Goal: Communication & Community: Answer question/provide support

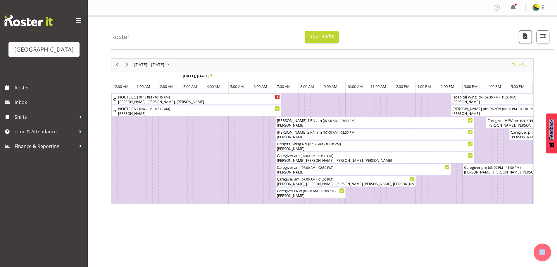
scroll to position [0, 70]
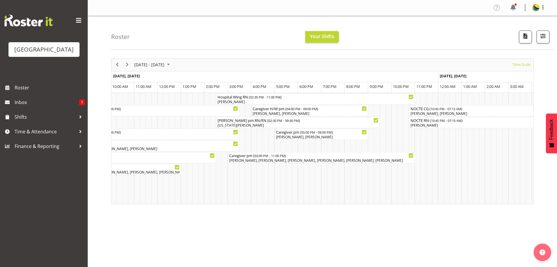
scroll to position [0, 1350]
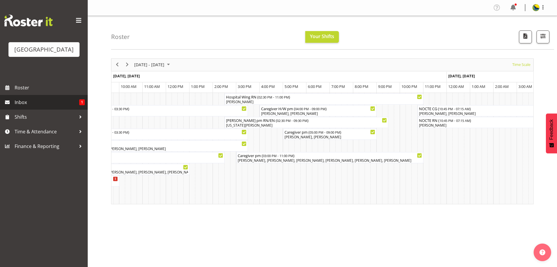
click at [69, 107] on span "Inbox" at bounding box center [47, 102] width 65 height 9
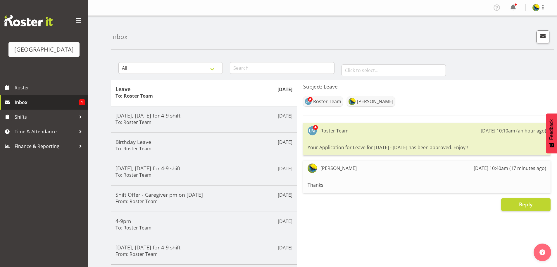
drag, startPoint x: 71, startPoint y: 117, endPoint x: 74, endPoint y: 119, distance: 3.7
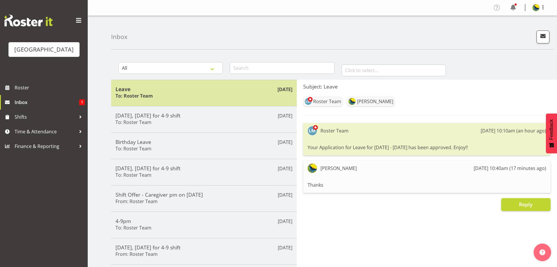
drag, startPoint x: 74, startPoint y: 119, endPoint x: 157, endPoint y: 92, distance: 87.0
click at [157, 92] on h5 "Leave" at bounding box center [204, 89] width 177 height 6
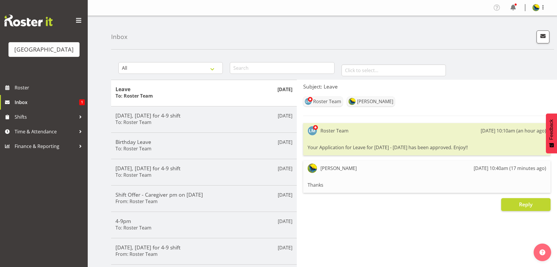
click at [189, 35] on div "Inbox" at bounding box center [332, 33] width 443 height 34
click at [53, 92] on span "Roster" at bounding box center [50, 87] width 70 height 9
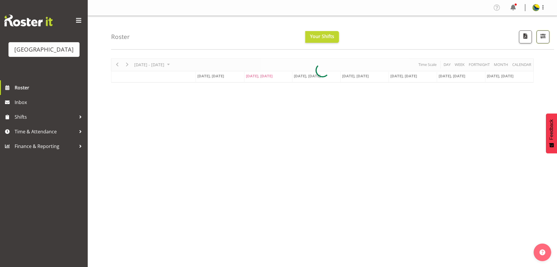
click at [541, 43] on button "button" at bounding box center [543, 36] width 13 height 13
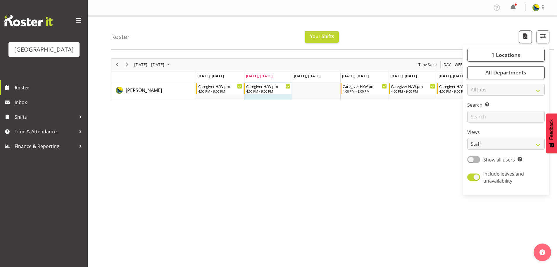
click at [428, 15] on div "Profile Log Out" at bounding box center [323, 8] width 470 height 16
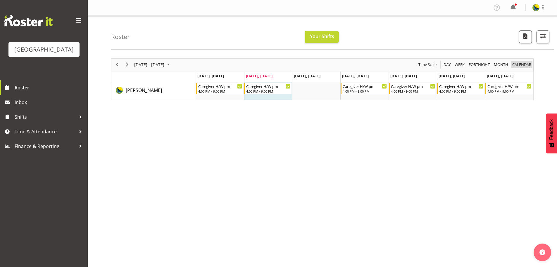
click at [528, 67] on span "calendar" at bounding box center [522, 64] width 20 height 7
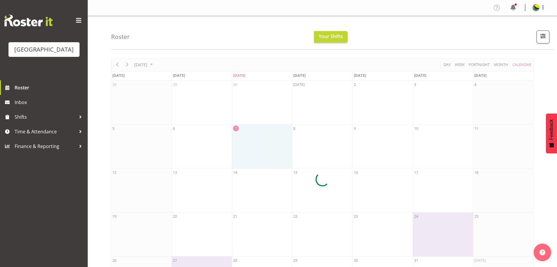
drag, startPoint x: 512, startPoint y: 11, endPoint x: 387, endPoint y: 28, distance: 126.7
click at [387, 28] on div "Roster Your Shifts 1 Locations Clear Parkwood Kitchen Parkwood Nurses Select Al…" at bounding box center [332, 33] width 443 height 34
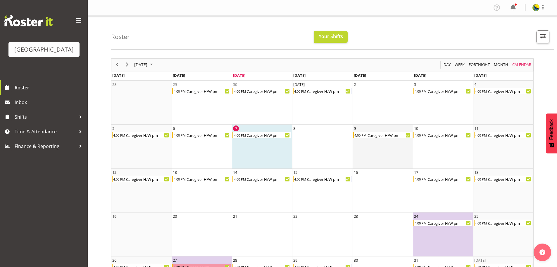
scroll to position [41, 0]
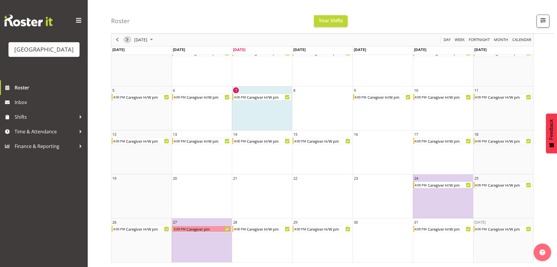
click at [127, 41] on span "Next" at bounding box center [127, 39] width 7 height 7
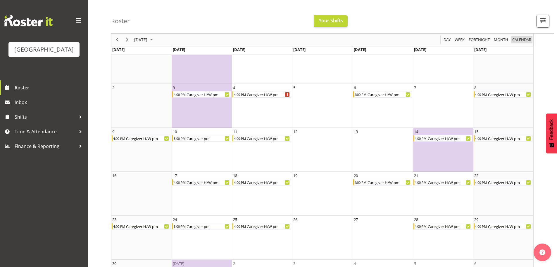
click at [519, 41] on span "calendar" at bounding box center [522, 39] width 20 height 7
click at [542, 22] on span "button" at bounding box center [544, 20] width 8 height 8
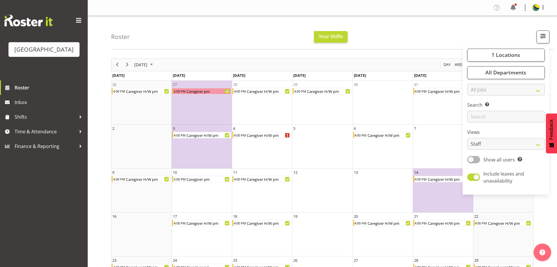
click at [491, 140] on div "1 Locations Clear Parkwood Kitchen Parkwood Nurses Select All Deselect All All …" at bounding box center [506, 119] width 87 height 145
click at [485, 150] on select "Staff Role Shift - Horizontal Shift - Vertical Staff - Location" at bounding box center [507, 144] width 78 height 12
select select "shiftH"
click at [468, 150] on select "Staff Role Shift - Horizontal Shift - Vertical Staff - Location" at bounding box center [507, 144] width 78 height 12
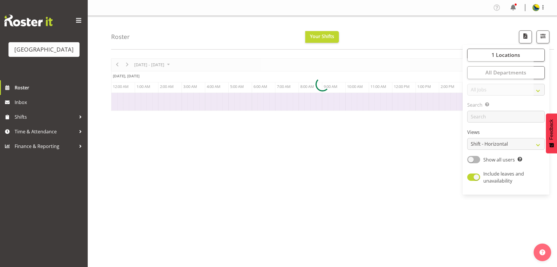
click at [397, 24] on div "Roster Your Shifts 1 Locations Clear Parkwood Kitchen Parkwood Nurses Select Al…" at bounding box center [332, 33] width 443 height 34
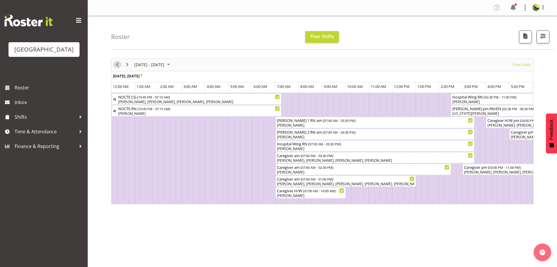
click at [118, 67] on span "Previous" at bounding box center [117, 64] width 7 height 7
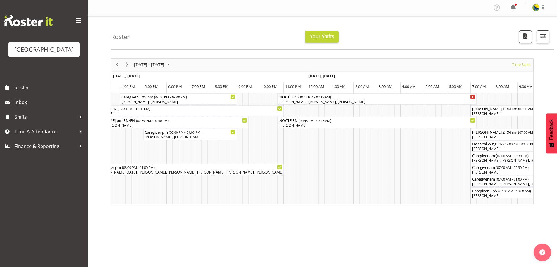
scroll to position [0, 1990]
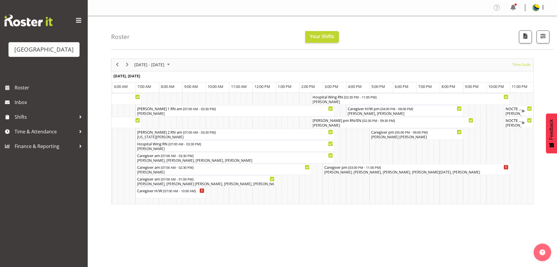
click at [192, 243] on div "Oct 27 - Nov 02, 2025 Today Timeline Day Timeline Week Timeline Fortnight Timel…" at bounding box center [334, 171] width 446 height 234
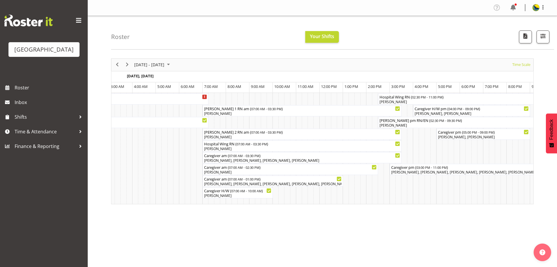
scroll to position [0, 2340]
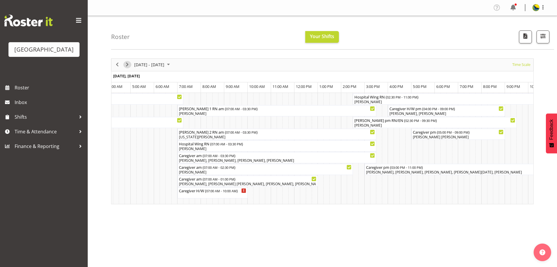
click at [129, 68] on span "Next" at bounding box center [127, 64] width 7 height 7
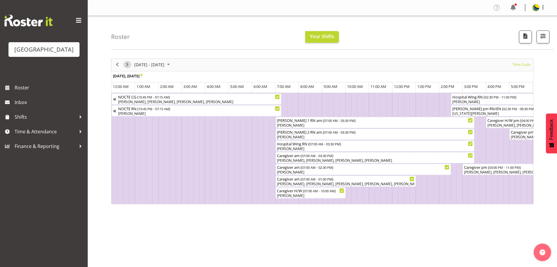
click at [129, 66] on span "Next" at bounding box center [127, 64] width 7 height 7
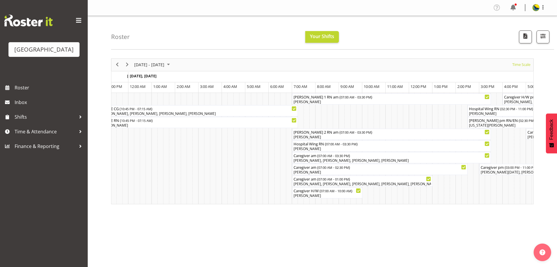
scroll to position [0, 1565]
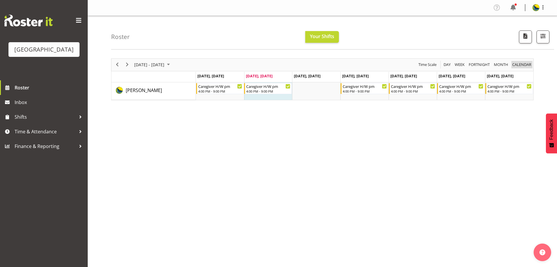
click at [528, 66] on span "calendar" at bounding box center [522, 64] width 20 height 7
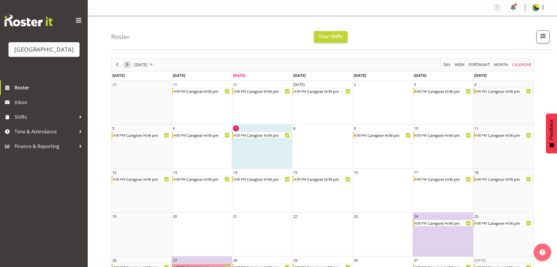
click at [130, 68] on span "Next" at bounding box center [127, 64] width 7 height 7
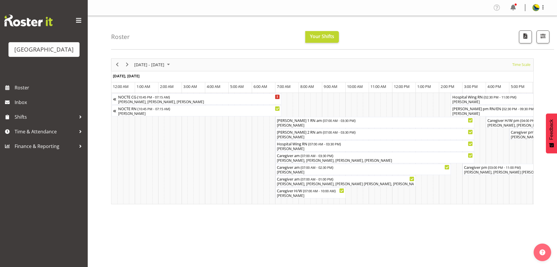
scroll to position [0, 1484]
click at [117, 68] on span "Previous" at bounding box center [117, 64] width 7 height 7
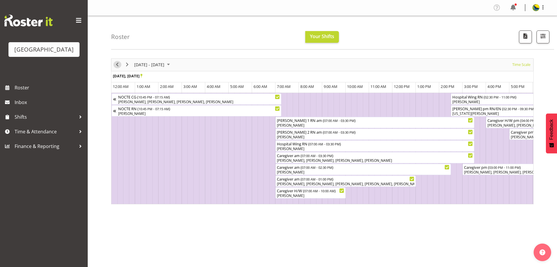
click at [118, 65] on span "Previous" at bounding box center [117, 64] width 7 height 7
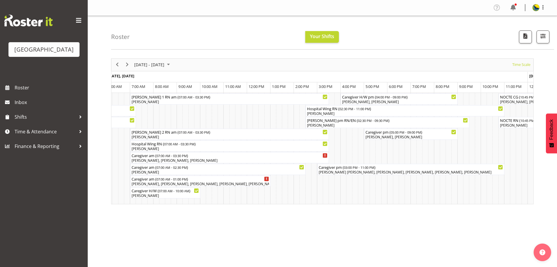
scroll to position [0, 797]
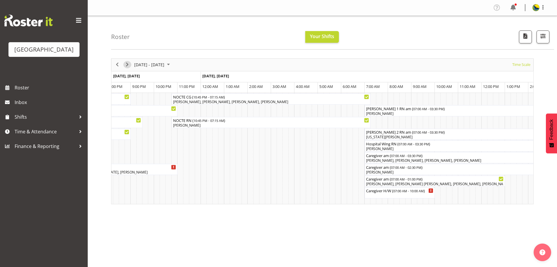
click at [126, 68] on span "Next" at bounding box center [127, 64] width 7 height 7
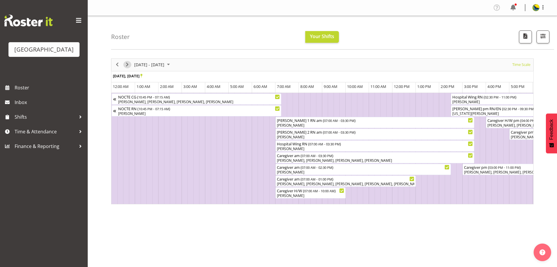
click at [127, 67] on span "Next" at bounding box center [127, 64] width 7 height 7
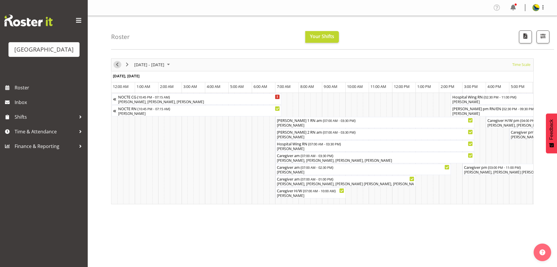
click at [117, 67] on span "Previous" at bounding box center [117, 64] width 7 height 7
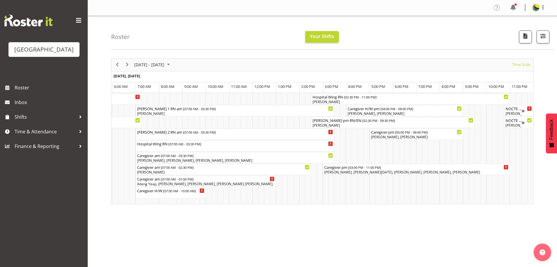
click at [423, 242] on div "November 03 - 09, 2025 Today Timeline Day Timeline Week Timeline Fortnight Time…" at bounding box center [334, 171] width 446 height 234
click at [128, 68] on span "Next" at bounding box center [127, 64] width 7 height 7
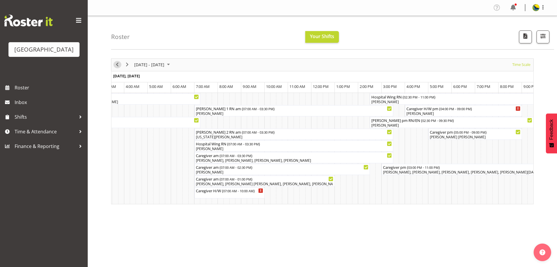
click at [118, 68] on span "Previous" at bounding box center [117, 64] width 7 height 7
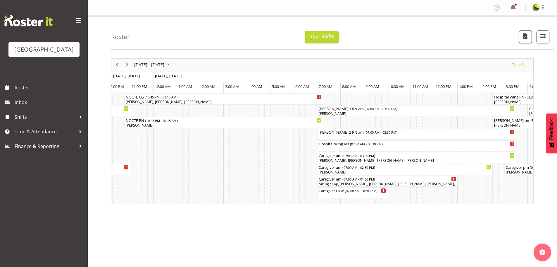
scroll to position [0, 3511]
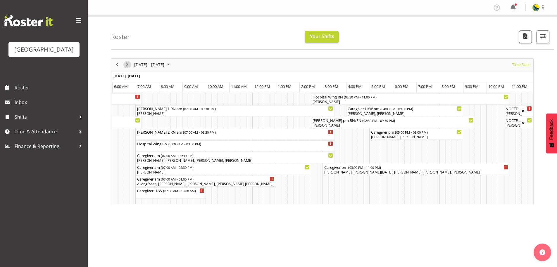
click at [128, 68] on span "Next" at bounding box center [127, 64] width 7 height 7
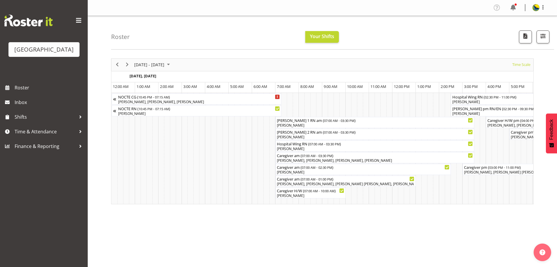
scroll to position [0, 148]
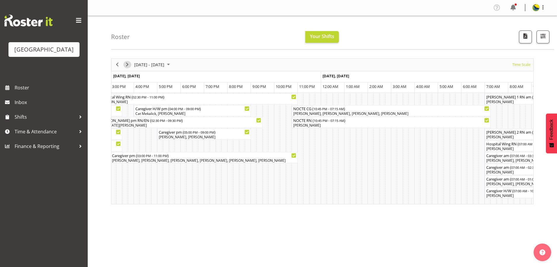
click at [128, 66] on span "Next" at bounding box center [127, 64] width 7 height 7
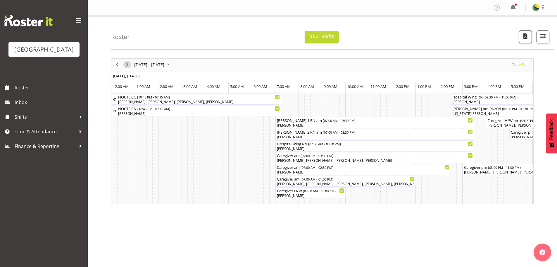
click at [126, 68] on span "Next" at bounding box center [127, 64] width 7 height 7
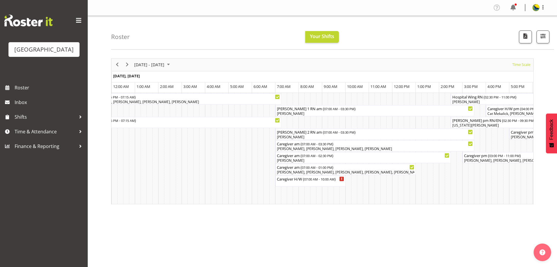
scroll to position [0, 1132]
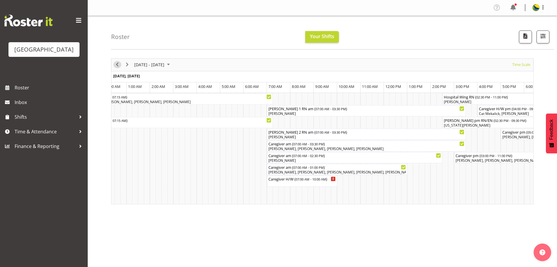
click at [119, 68] on span "Previous" at bounding box center [117, 64] width 7 height 7
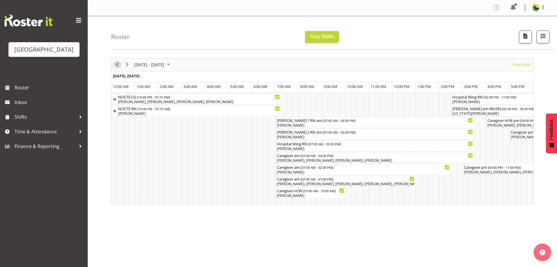
click at [119, 68] on span "Previous" at bounding box center [117, 64] width 7 height 7
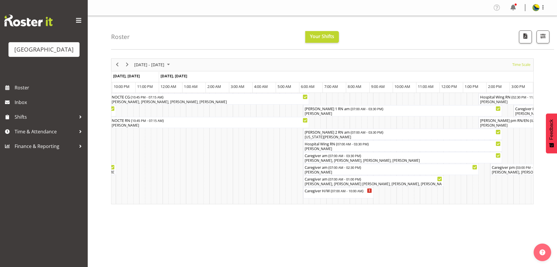
scroll to position [0, 3343]
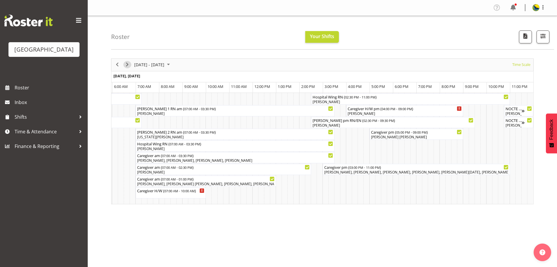
click at [128, 66] on span "Next" at bounding box center [127, 64] width 7 height 7
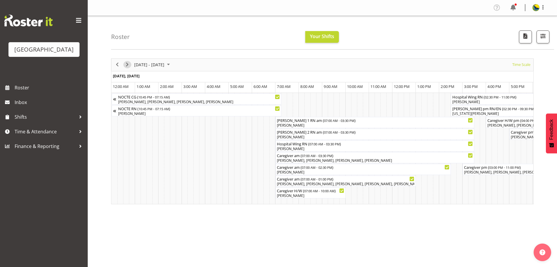
click at [128, 67] on span "Next" at bounding box center [127, 64] width 7 height 7
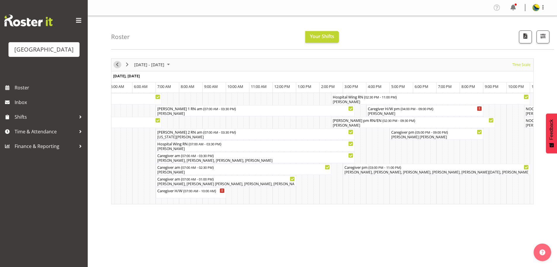
click at [117, 67] on span "Previous" at bounding box center [117, 64] width 7 height 7
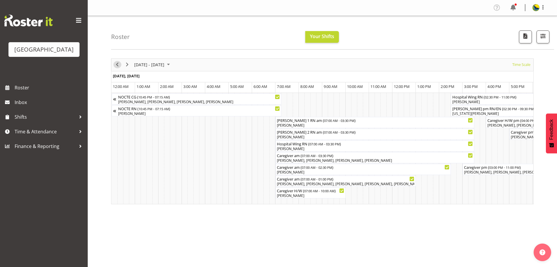
click at [117, 68] on span "Previous" at bounding box center [117, 64] width 7 height 7
click at [130, 68] on span "Next" at bounding box center [127, 64] width 7 height 7
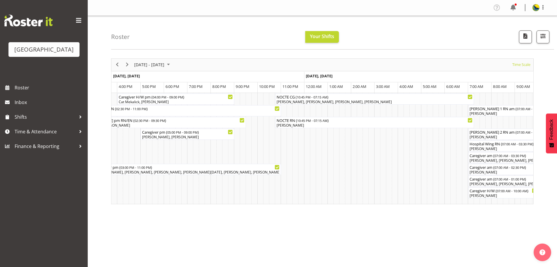
scroll to position [0, 956]
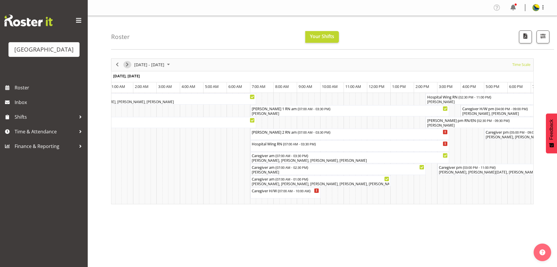
click at [130, 68] on span "Next" at bounding box center [127, 64] width 7 height 7
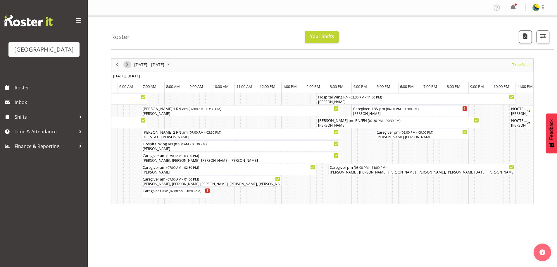
click at [129, 68] on span "Next" at bounding box center [127, 64] width 7 height 7
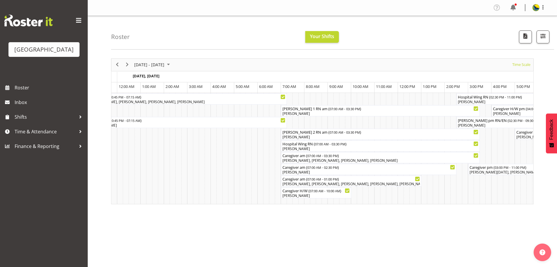
scroll to position [0, 1149]
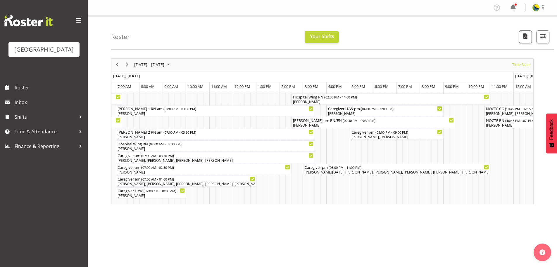
drag, startPoint x: 291, startPoint y: 206, endPoint x: 271, endPoint y: 206, distance: 20.8
click at [271, 204] on div "NOCTE CG ( 10:45 PM - 07:15 AM ) Vanessa Cantwell, Elena Kartashova, Shiena Mur…" at bounding box center [322, 148] width 422 height 111
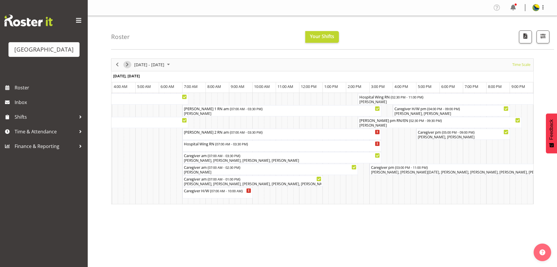
click at [130, 66] on span "Next" at bounding box center [127, 64] width 7 height 7
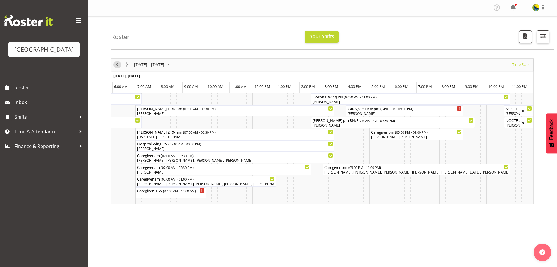
click at [118, 67] on span "Previous" at bounding box center [117, 64] width 7 height 7
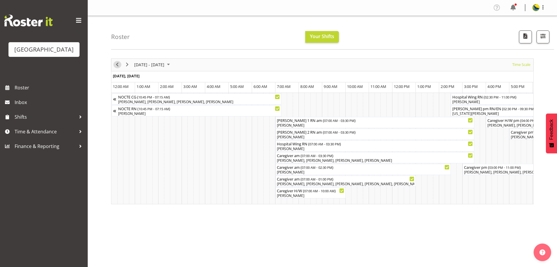
click at [118, 67] on span "Previous" at bounding box center [117, 64] width 7 height 7
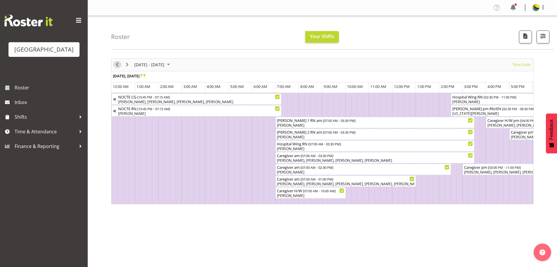
click at [118, 67] on span "Previous" at bounding box center [117, 64] width 7 height 7
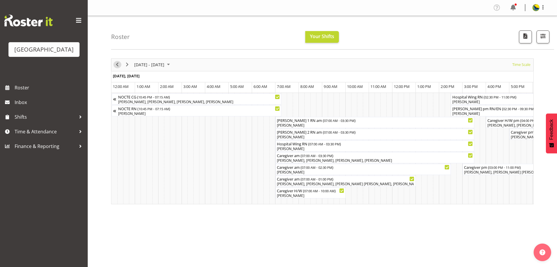
click at [118, 67] on span "Previous" at bounding box center [117, 64] width 7 height 7
click at [116, 67] on span "Previous" at bounding box center [117, 64] width 7 height 7
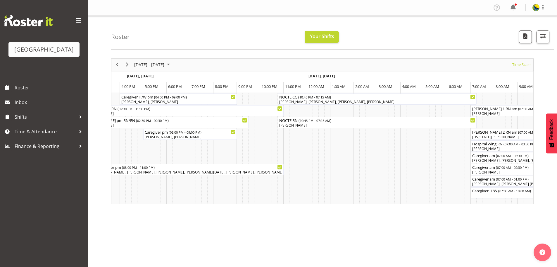
scroll to position [0, 3321]
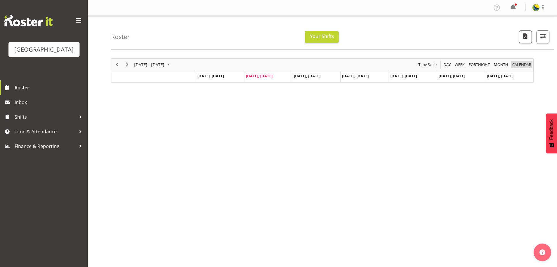
click at [524, 68] on span "calendar" at bounding box center [522, 64] width 20 height 7
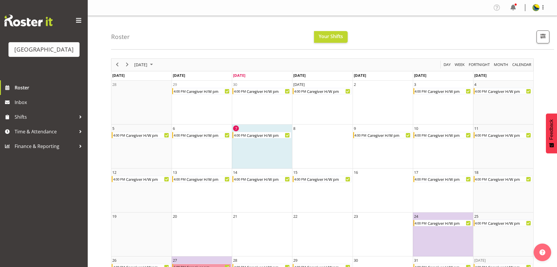
scroll to position [41, 0]
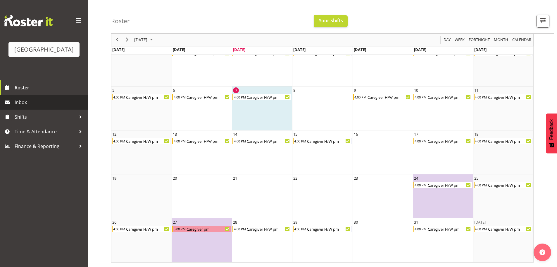
click at [61, 107] on span "Inbox" at bounding box center [50, 102] width 70 height 9
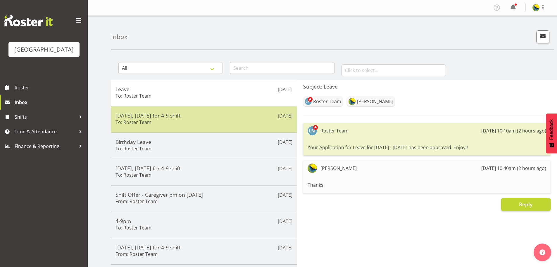
click at [210, 126] on div "[DATE], [DATE] for 4-9 shift To: Roster Team" at bounding box center [204, 119] width 177 height 14
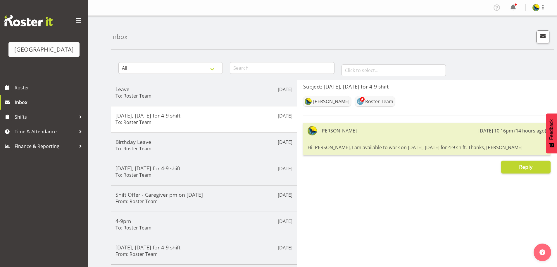
drag, startPoint x: 516, startPoint y: 157, endPoint x: 296, endPoint y: 155, distance: 219.2
click at [297, 155] on div "Subject: [DATE], [DATE] for 4-9 shift [PERSON_NAME] Roster Team [PERSON_NAME] […" at bounding box center [427, 227] width 260 height 295
copy div "Hi [PERSON_NAME], I am available to work on [DATE], [DATE] for 4-9 shift. Thank…"
click at [540, 38] on span "button" at bounding box center [544, 36] width 8 height 8
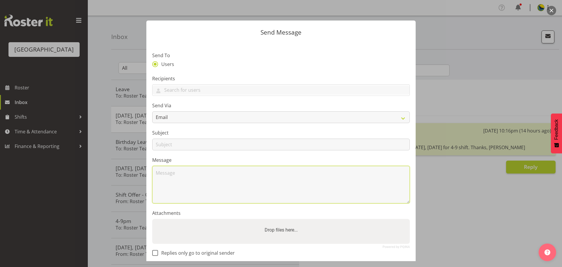
paste textarea "Hi [PERSON_NAME], I am available to work on [DATE], [DATE] for 4-9 shift. Thank…"
drag, startPoint x: 244, startPoint y: 186, endPoint x: 259, endPoint y: 186, distance: 15.5
click at [259, 186] on textarea "Hi [PERSON_NAME], I am available to work on [DATE], [DATE] for 4-9 shift. Thank…" at bounding box center [281, 184] width 258 height 37
drag, startPoint x: 263, startPoint y: 191, endPoint x: 291, endPoint y: 194, distance: 28.2
click at [291, 194] on textarea "Hi [PERSON_NAME], I am available to work on [DATE], [DATE] for 4-9 shift. Thank…" at bounding box center [281, 184] width 258 height 37
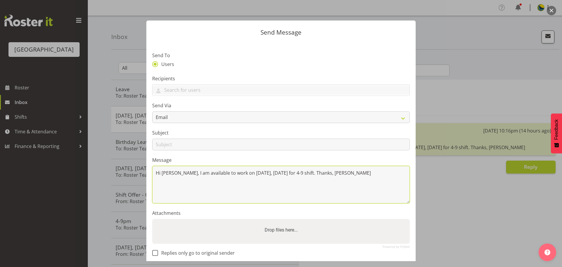
drag, startPoint x: 311, startPoint y: 186, endPoint x: 249, endPoint y: 189, distance: 62.1
click at [244, 188] on textarea "Hi [PERSON_NAME], I am available to work on [DATE], [DATE] for 4-9 shift. Thank…" at bounding box center [281, 184] width 258 height 37
type textarea "Hi [PERSON_NAME], I am available to work on [DATE], [DATE] for 4-9 shift. Thank…"
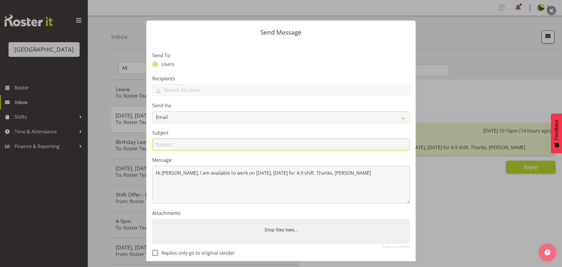
click at [197, 150] on input "text" at bounding box center [281, 144] width 258 height 12
paste input "[DATE], [DATE] for 4-9 shift"
type input "[DATE], [DATE] for 4-9 shift"
click at [200, 95] on input "text" at bounding box center [280, 89] width 257 height 9
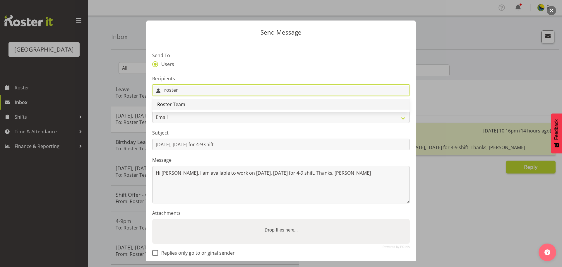
type input "roster"
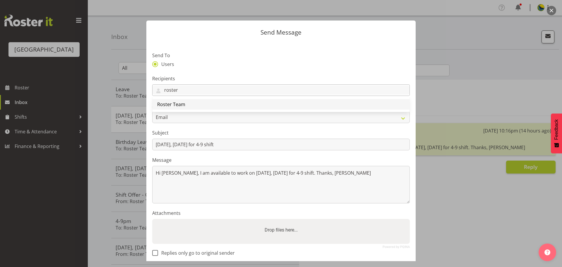
click at [202, 109] on link "Roster Team" at bounding box center [280, 104] width 257 height 11
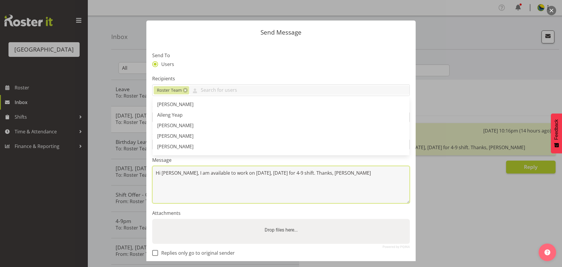
click at [236, 203] on textarea "Hi [PERSON_NAME], I am available to work on [DATE], [DATE] for 4-9 shift. Thank…" at bounding box center [281, 184] width 258 height 37
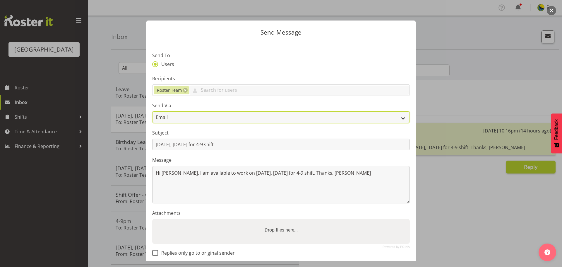
click at [166, 123] on select "Email SMS" at bounding box center [281, 117] width 258 height 12
select select "sms"
click at [152, 119] on select "Email SMS" at bounding box center [281, 117] width 258 height 12
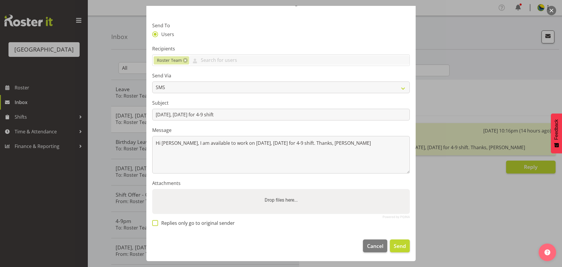
click at [157, 220] on span at bounding box center [155, 223] width 6 height 6
click at [156, 221] on input "Replies only go to original sender" at bounding box center [154, 223] width 4 height 4
checkbox input "true"
click at [395, 246] on span "Send" at bounding box center [400, 246] width 12 height 8
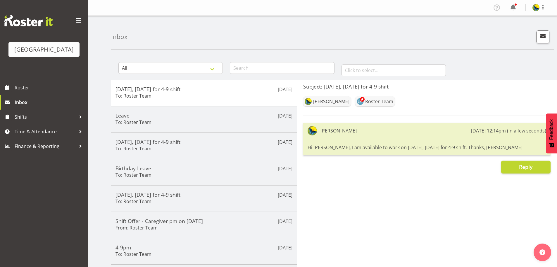
drag, startPoint x: 508, startPoint y: 158, endPoint x: 304, endPoint y: 159, distance: 203.7
click at [304, 155] on div "[PERSON_NAME] [DATE] 12:14pm (in a few seconds) Hi [PERSON_NAME], I am availabl…" at bounding box center [427, 139] width 248 height 32
copy div "Hi [PERSON_NAME], I am available to work on [DATE], [DATE] for 4-9 shift. Thank…"
click at [540, 37] on span "button" at bounding box center [544, 36] width 8 height 8
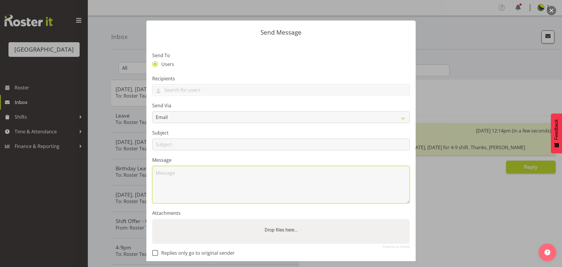
paste textarea "Hi [PERSON_NAME], I am available to work on [DATE], [DATE] for 4-9 shift. Thank…"
drag, startPoint x: 255, startPoint y: 188, endPoint x: 260, endPoint y: 188, distance: 5.0
click at [260, 188] on textarea "Hi [PERSON_NAME], I am available to work on [DATE], [DATE] for 4-9 shift. Thank…" at bounding box center [281, 184] width 258 height 37
drag, startPoint x: 244, startPoint y: 187, endPoint x: 281, endPoint y: 191, distance: 37.1
click at [281, 191] on textarea "Hi [PERSON_NAME], I am available to work on [DATE], [DATE] for 4-9 shift. Thank…" at bounding box center [281, 184] width 258 height 37
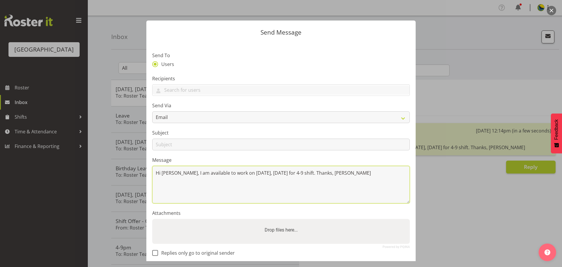
drag, startPoint x: 272, startPoint y: 187, endPoint x: 263, endPoint y: 207, distance: 21.7
click at [263, 203] on textarea "Hi [PERSON_NAME], I am available to work on [DATE], [DATE] for 4-9 shift. Thank…" at bounding box center [281, 184] width 258 height 37
drag, startPoint x: 243, startPoint y: 188, endPoint x: 310, endPoint y: 193, distance: 67.2
click at [310, 193] on textarea "Hi [PERSON_NAME], I am available to work on [DATE], [DATE] for 4-9 shift. Thank…" at bounding box center [281, 184] width 258 height 37
type textarea "Hi [PERSON_NAME], I am available to work on [DATE], [DATE] for 4-9 shift. Thank…"
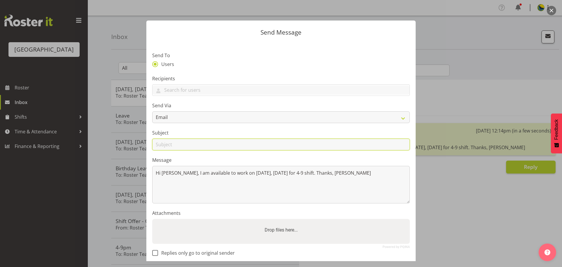
paste input "[DATE], [DATE] for 4-9 shift"
type input "[DATE], [DATE] for 4-9 shift"
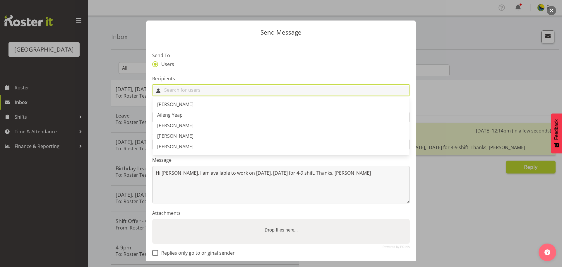
click at [180, 95] on input "text" at bounding box center [280, 89] width 257 height 9
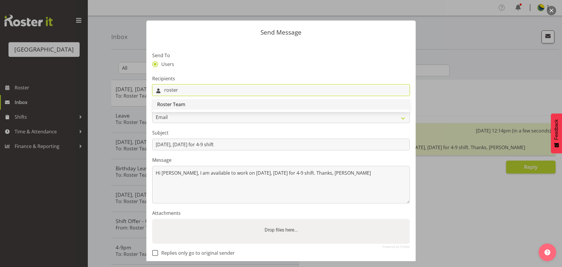
type input "roster"
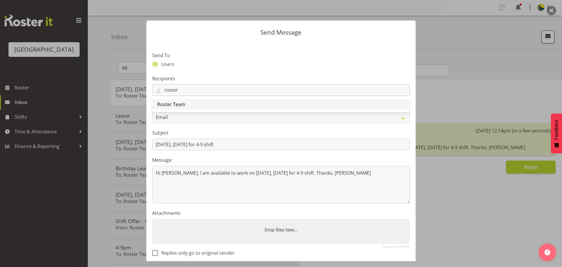
click at [183, 107] on span "Roster Team" at bounding box center [171, 104] width 28 height 6
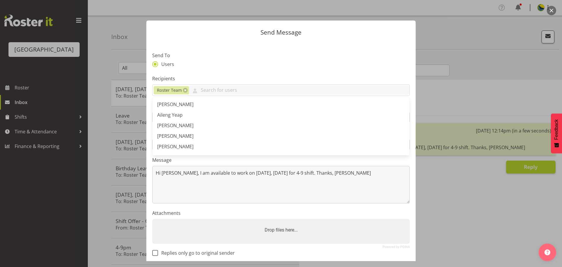
click at [223, 163] on label "Message" at bounding box center [281, 159] width 258 height 7
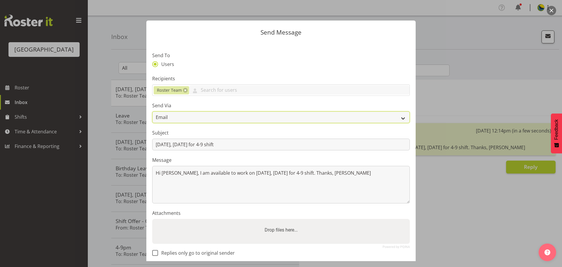
click at [192, 123] on select "Email SMS" at bounding box center [281, 117] width 258 height 12
select select "sms"
click at [152, 119] on select "Email SMS" at bounding box center [281, 117] width 258 height 12
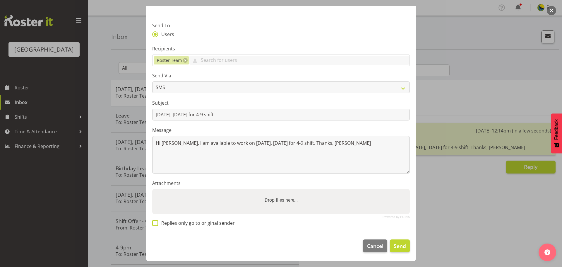
drag, startPoint x: 153, startPoint y: 220, endPoint x: 254, endPoint y: 244, distance: 103.8
click at [153, 220] on span at bounding box center [155, 223] width 6 height 6
click at [153, 221] on input "Replies only go to original sender" at bounding box center [154, 223] width 4 height 4
checkbox input "true"
click at [398, 248] on span "Send" at bounding box center [400, 246] width 12 height 8
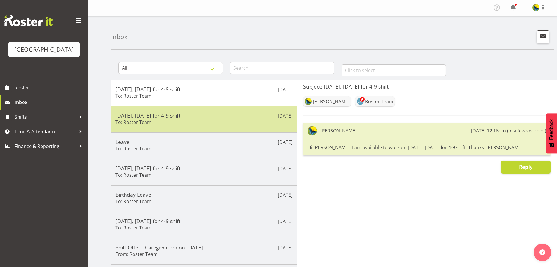
click at [170, 126] on div "[DATE], [DATE] for 4-9 shift To: Roster Team" at bounding box center [204, 119] width 177 height 14
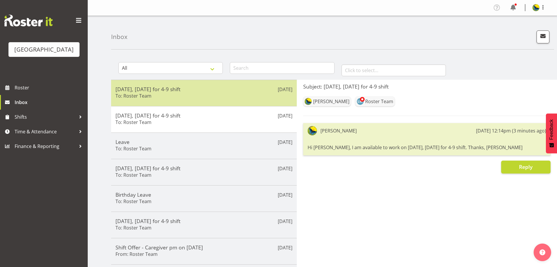
click at [181, 100] on div "[DATE], [DATE] for 4-9 shift To: Roster Team" at bounding box center [204, 93] width 177 height 14
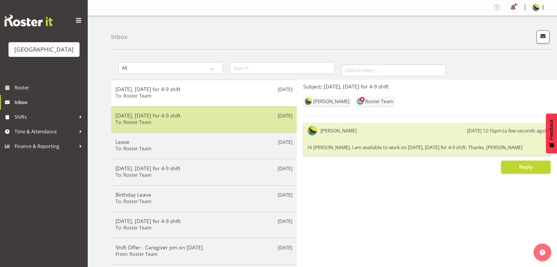
click at [177, 126] on div "[DATE], [DATE] for 4-9 shift To: Roster Team" at bounding box center [204, 119] width 177 height 14
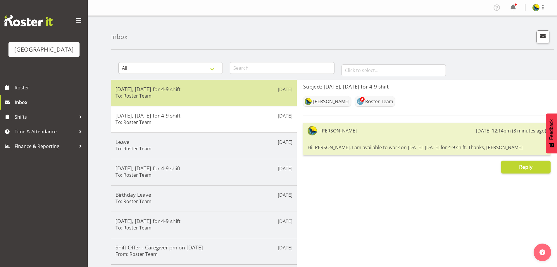
click at [190, 100] on div "[DATE], [DATE] for 4-9 shift To: Roster Team" at bounding box center [204, 93] width 177 height 14
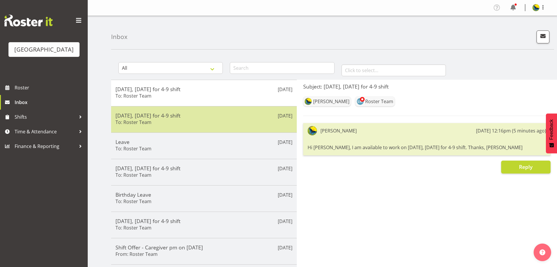
click at [182, 126] on div "[DATE], [DATE] for 4-9 shift To: Roster Team" at bounding box center [204, 119] width 177 height 14
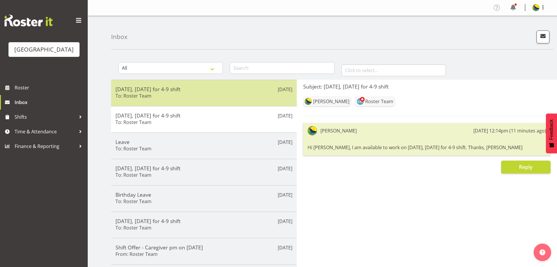
click at [197, 100] on div "[DATE], [DATE] for 4-9 shift To: Roster Team" at bounding box center [204, 93] width 177 height 14
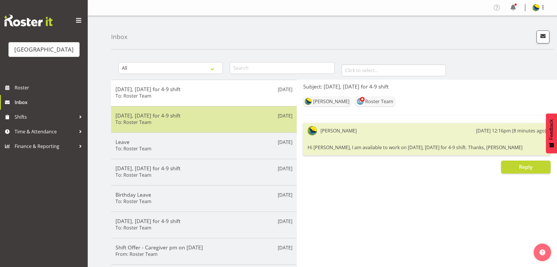
click at [191, 119] on h5 "[DATE], [DATE] for 4-9 shift" at bounding box center [204, 115] width 177 height 6
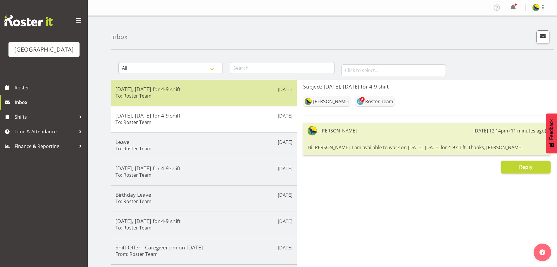
click at [218, 100] on div "[DATE], [DATE] for 4-9 shift To: Roster Team" at bounding box center [204, 93] width 177 height 14
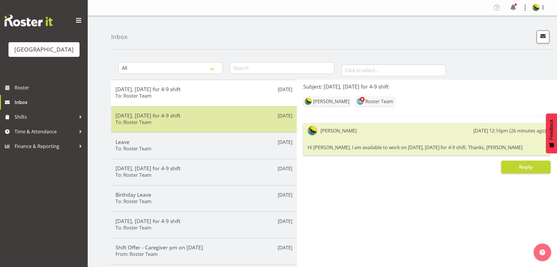
click at [216, 119] on h5 "[DATE], [DATE] for 4-9 shift" at bounding box center [204, 115] width 177 height 6
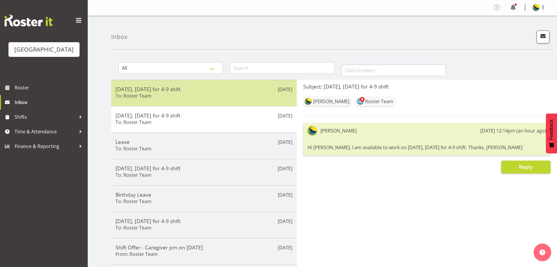
click at [177, 100] on div "[DATE], [DATE] for 4-9 shift To: Roster Team" at bounding box center [204, 93] width 177 height 14
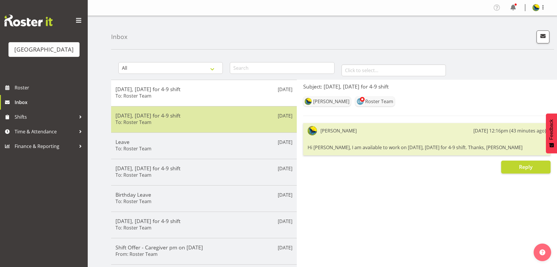
click at [177, 132] on div "Oct [DATE], [DATE] for 4-9 shift To: Roster Team" at bounding box center [204, 119] width 186 height 26
